Goal: Information Seeking & Learning: Understand process/instructions

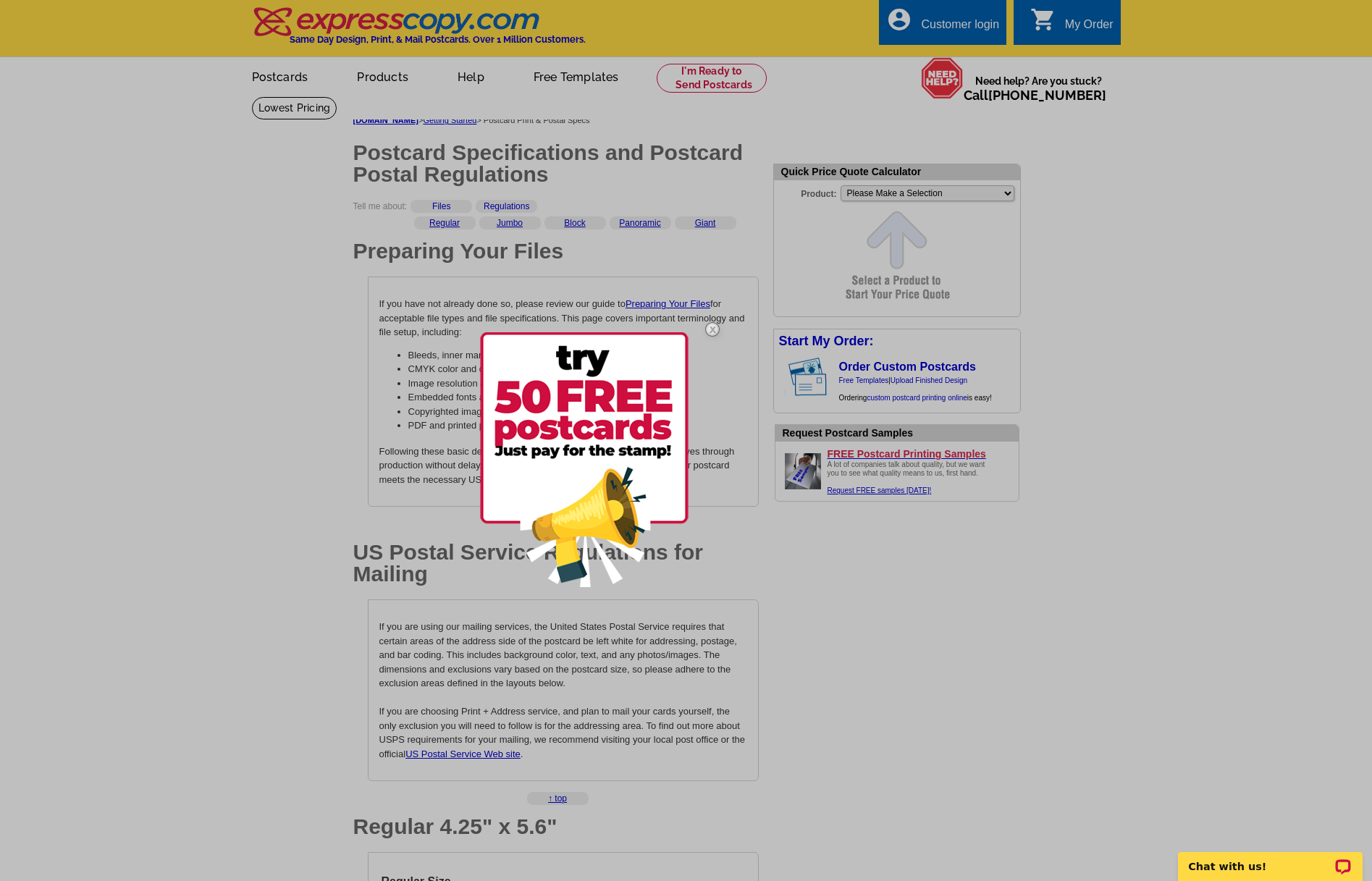
click at [715, 330] on img at bounding box center [712, 329] width 42 height 42
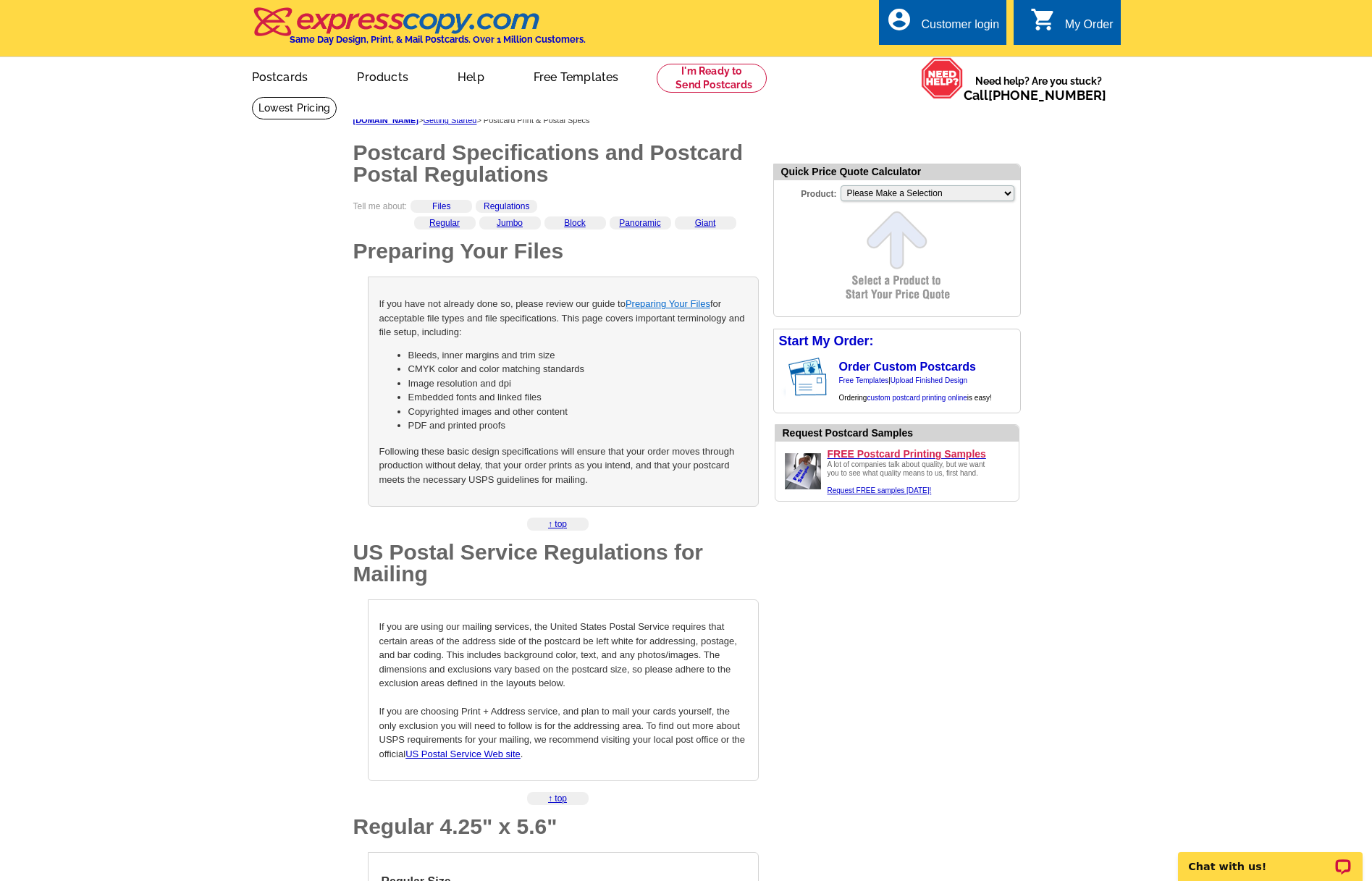
click at [704, 302] on link "Preparing Your Files" at bounding box center [667, 303] width 84 height 11
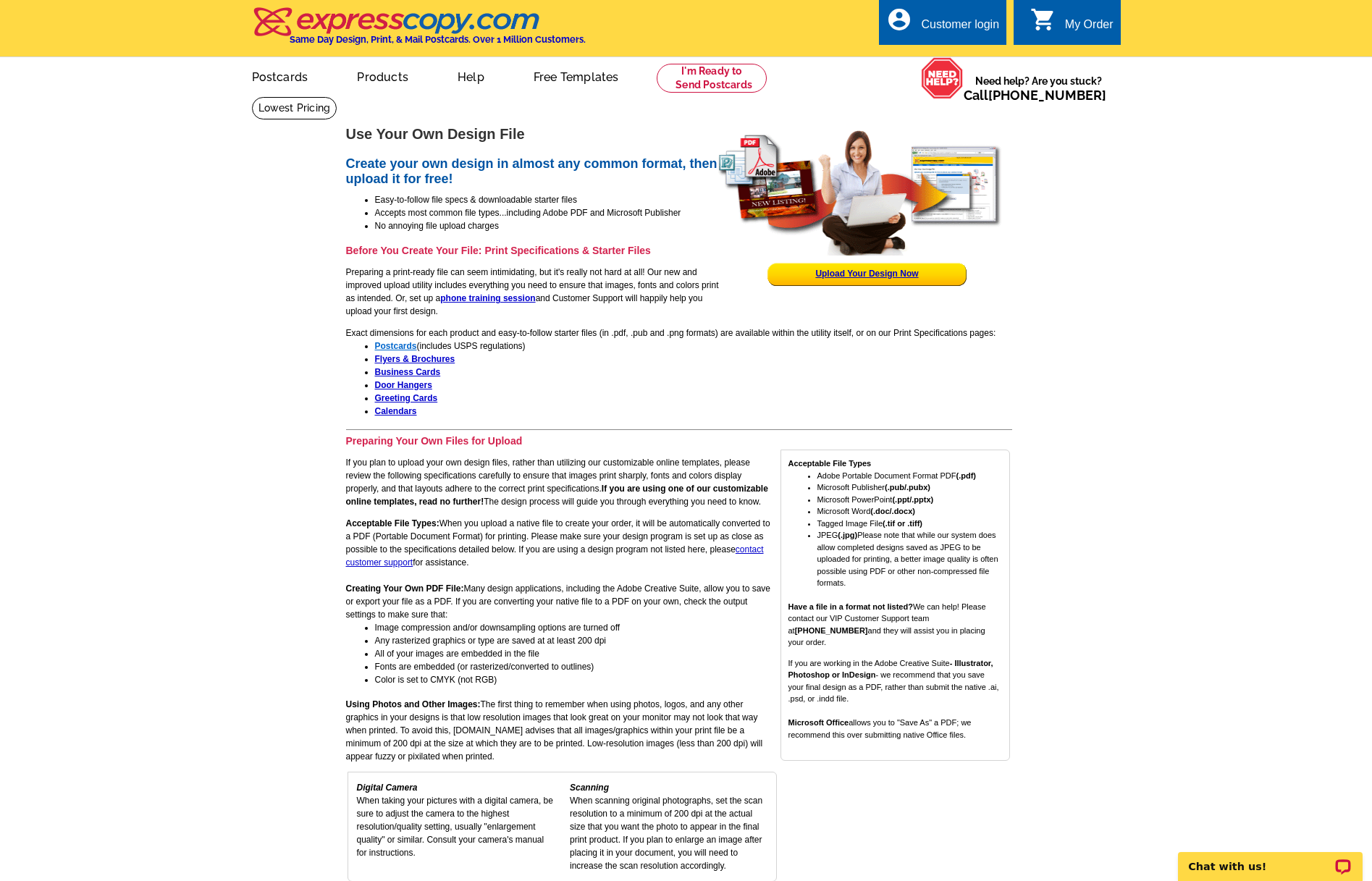
click at [390, 345] on strong "Postcards" at bounding box center [395, 346] width 42 height 10
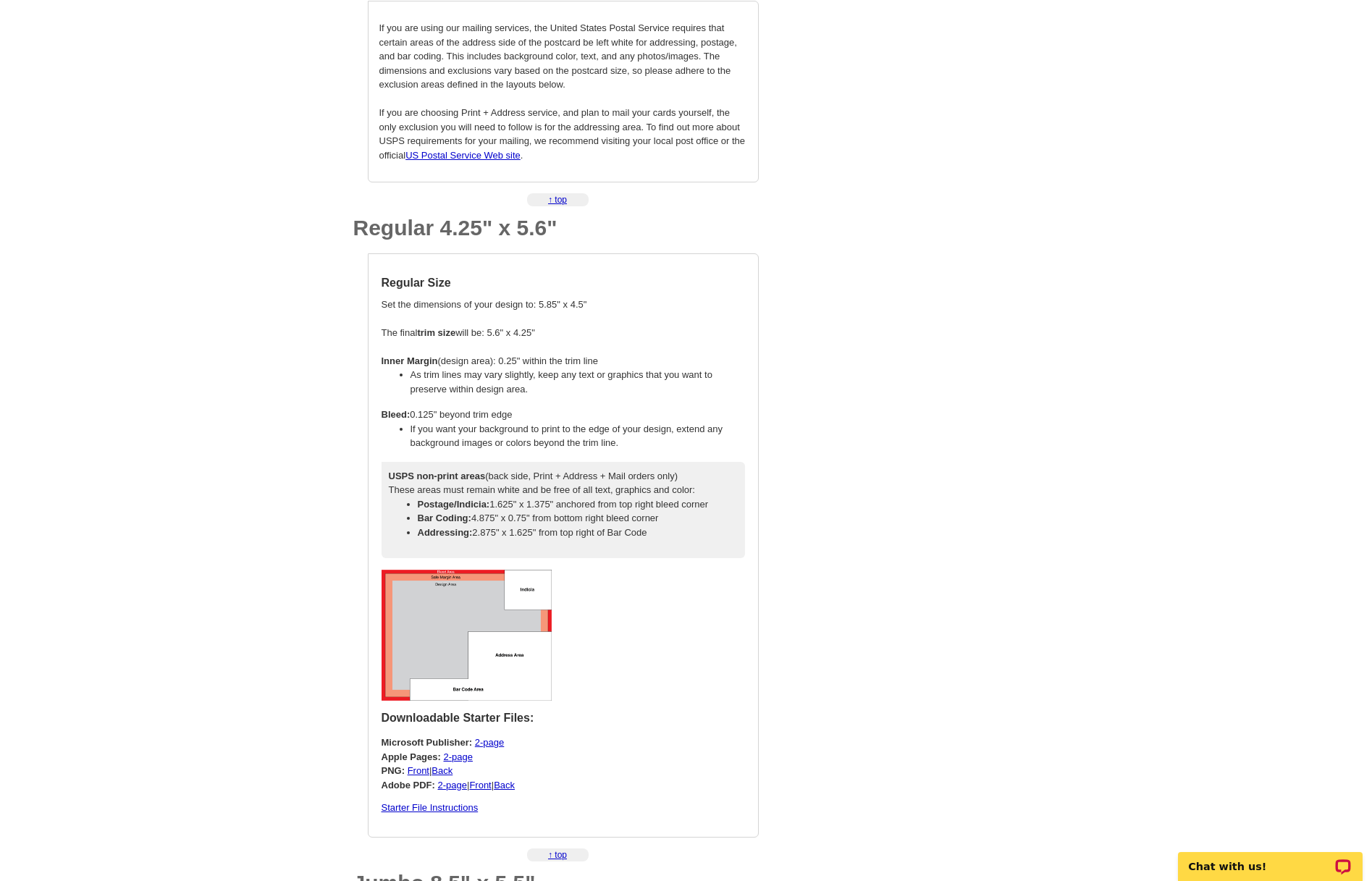
scroll to position [601, 0]
